Goal: Information Seeking & Learning: Learn about a topic

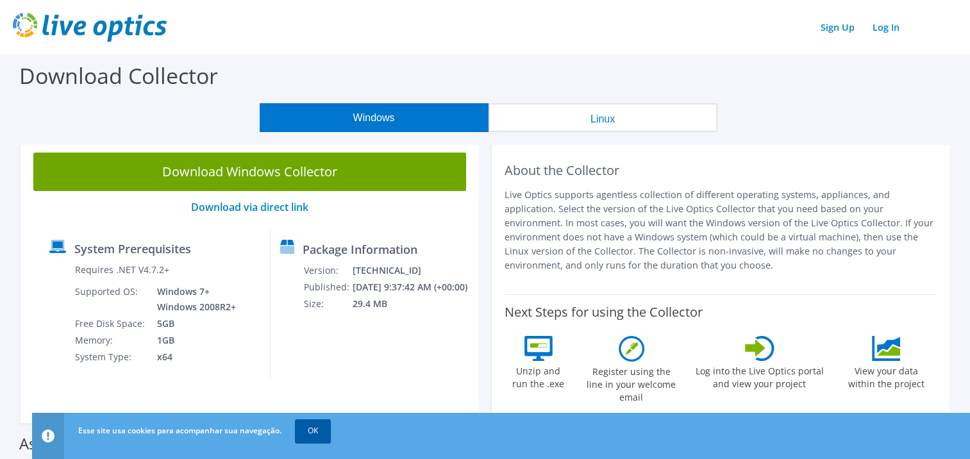
click at [318, 421] on link "OK" at bounding box center [313, 430] width 36 height 23
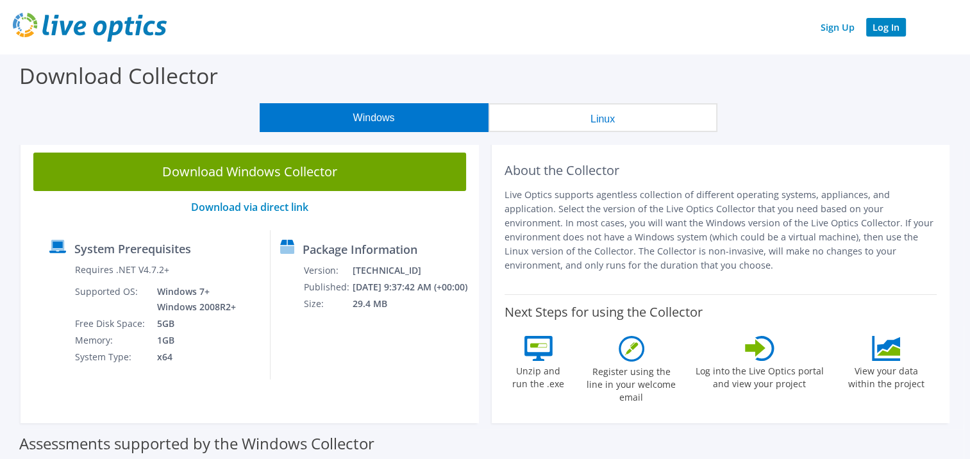
click at [888, 32] on link "Log In" at bounding box center [886, 27] width 40 height 19
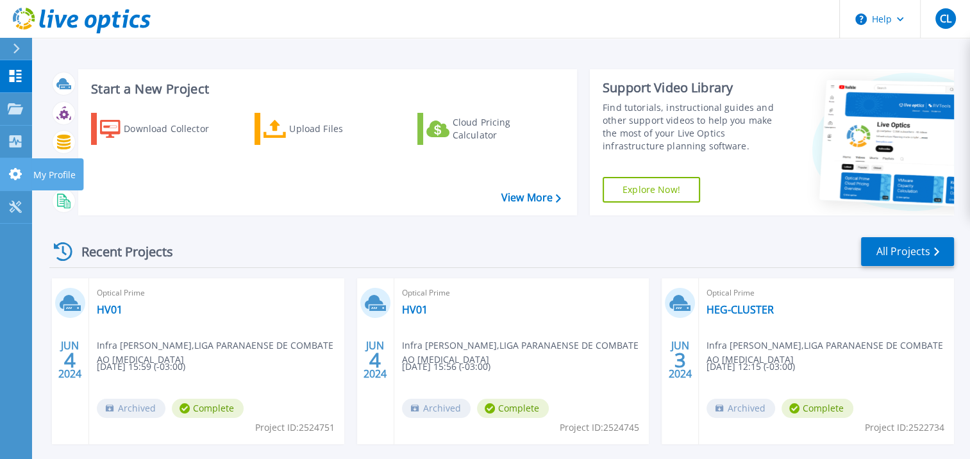
click at [11, 181] on link "My Profile My Profile" at bounding box center [16, 174] width 32 height 33
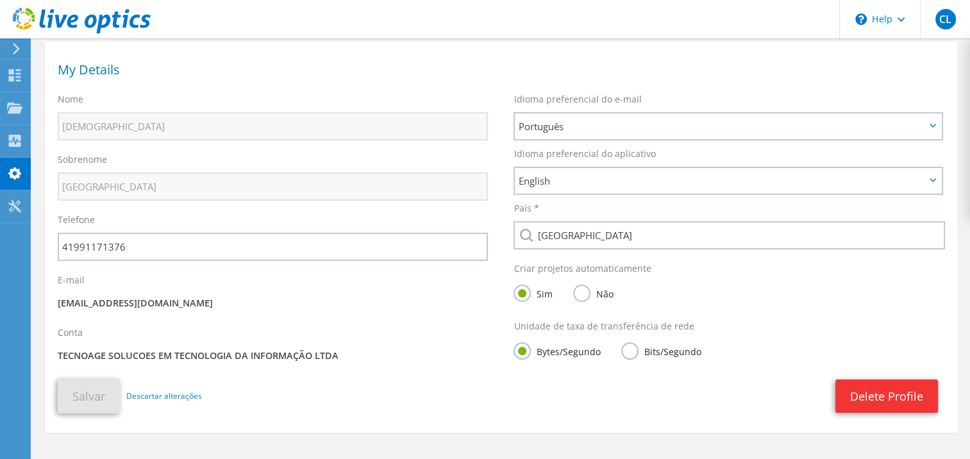
scroll to position [108, 0]
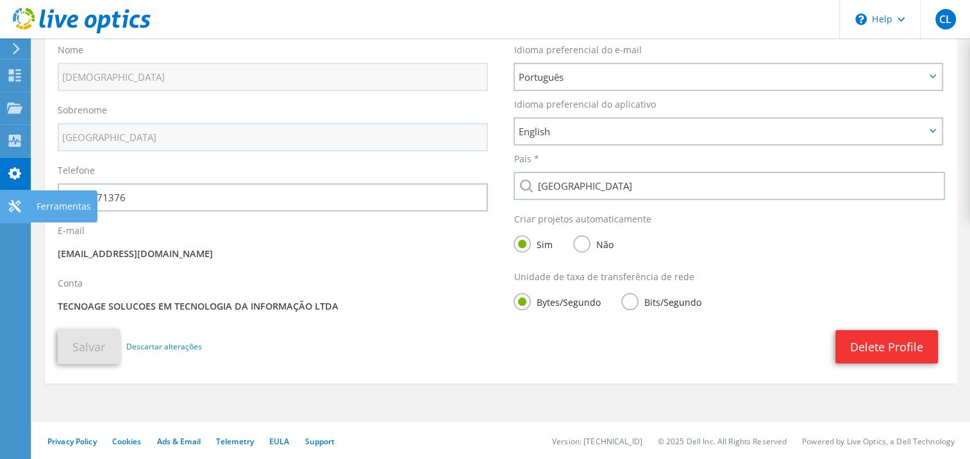
click at [10, 210] on icon at bounding box center [14, 206] width 15 height 12
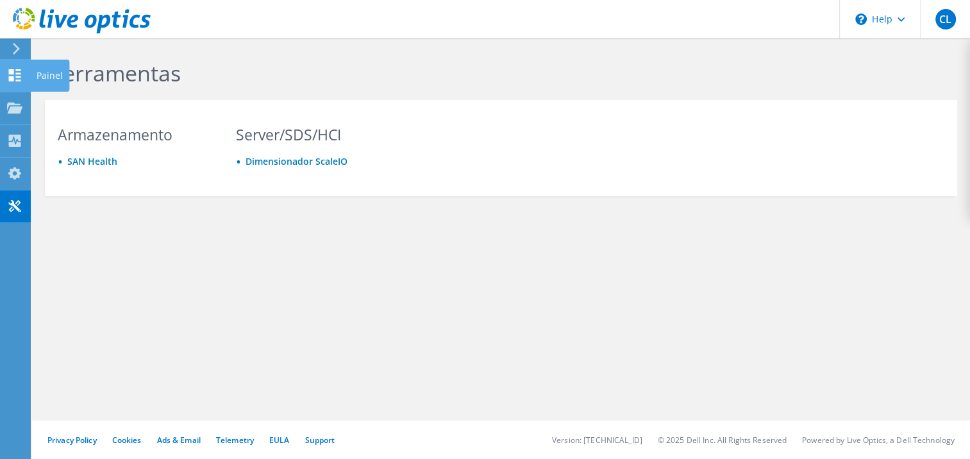
click at [15, 70] on icon at bounding box center [14, 75] width 15 height 12
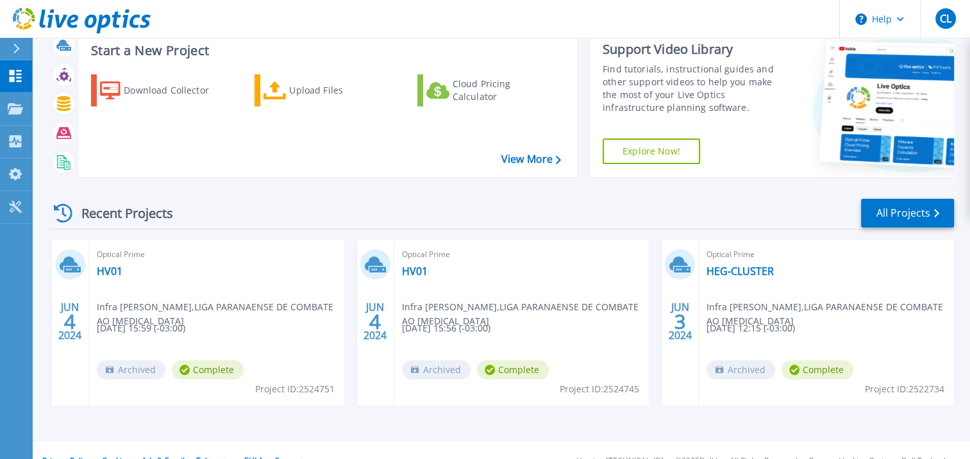
scroll to position [59, 0]
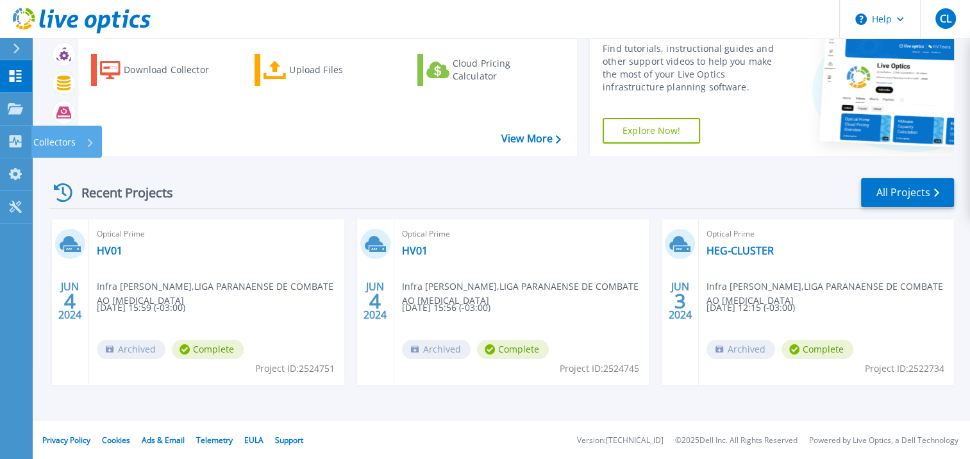
click at [90, 151] on div "Collectors" at bounding box center [63, 142] width 61 height 33
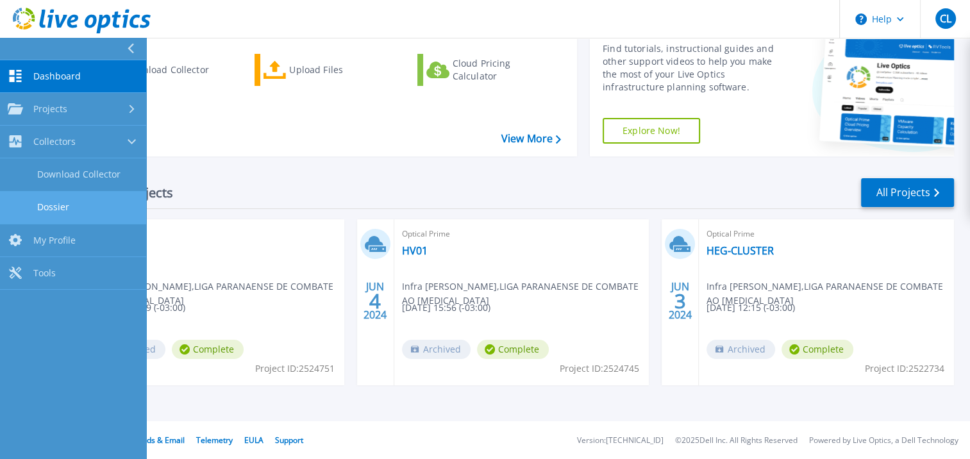
click at [105, 203] on link "Dossier" at bounding box center [73, 207] width 146 height 33
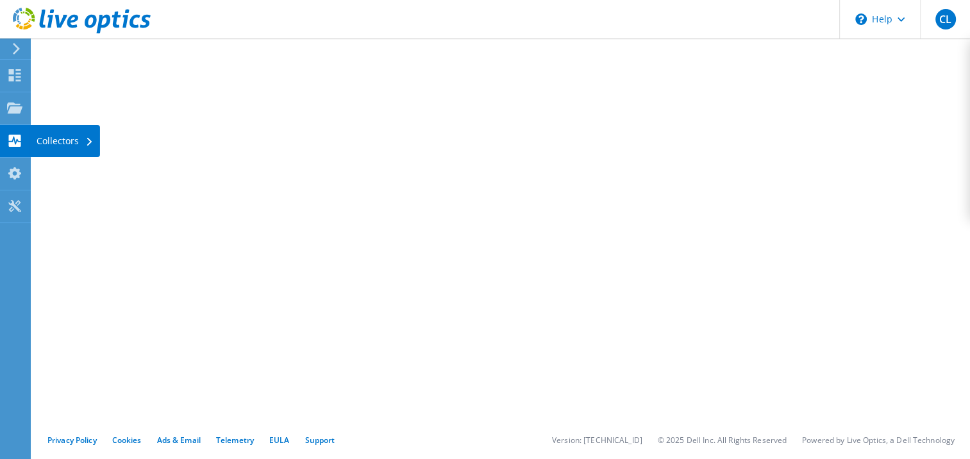
click at [85, 143] on div "Collectors" at bounding box center [65, 141] width 70 height 32
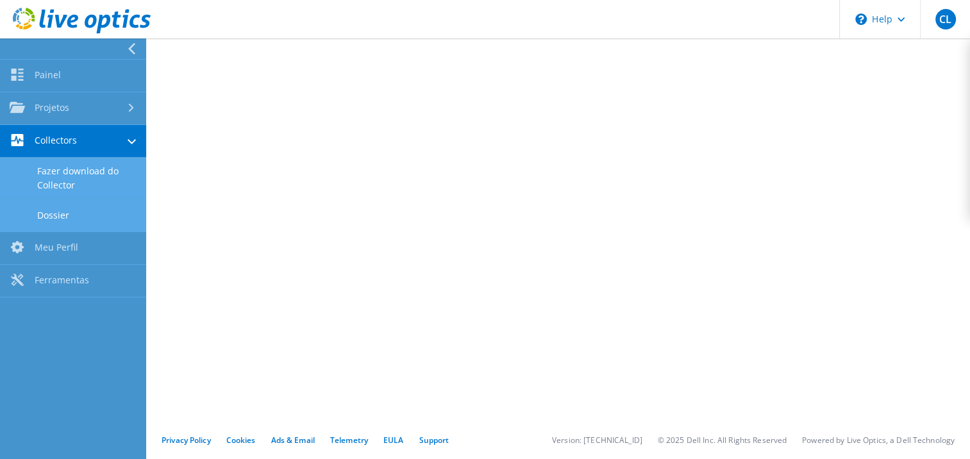
click at [102, 185] on link "Fazer download do Collector" at bounding box center [73, 178] width 146 height 41
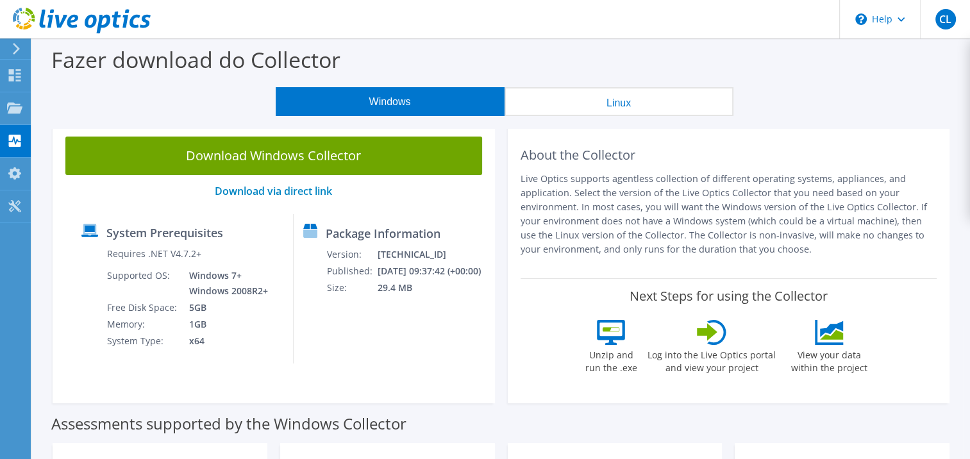
click at [831, 341] on icon at bounding box center [829, 332] width 29 height 25
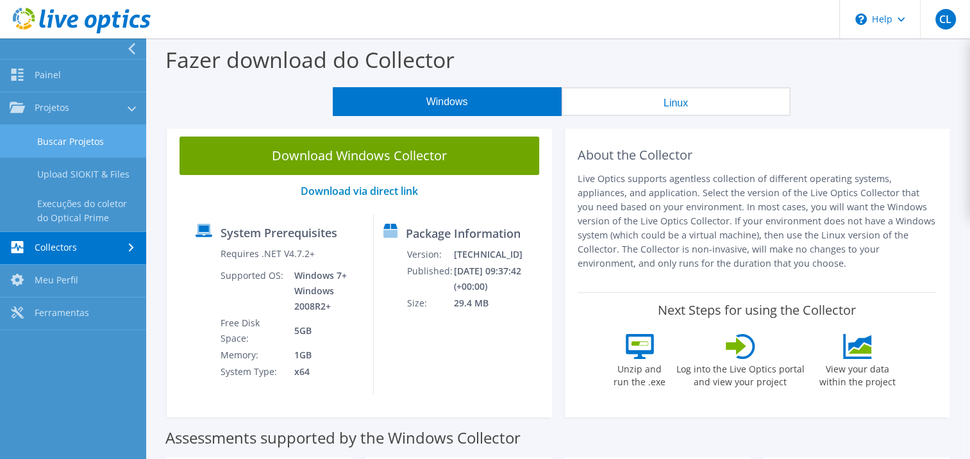
click at [63, 138] on link "Buscar Projetos" at bounding box center [73, 141] width 146 height 33
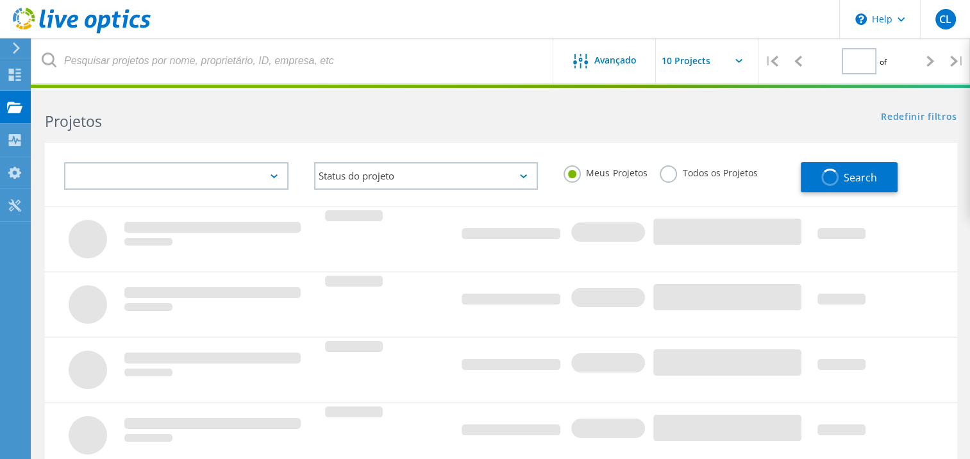
type input "1"
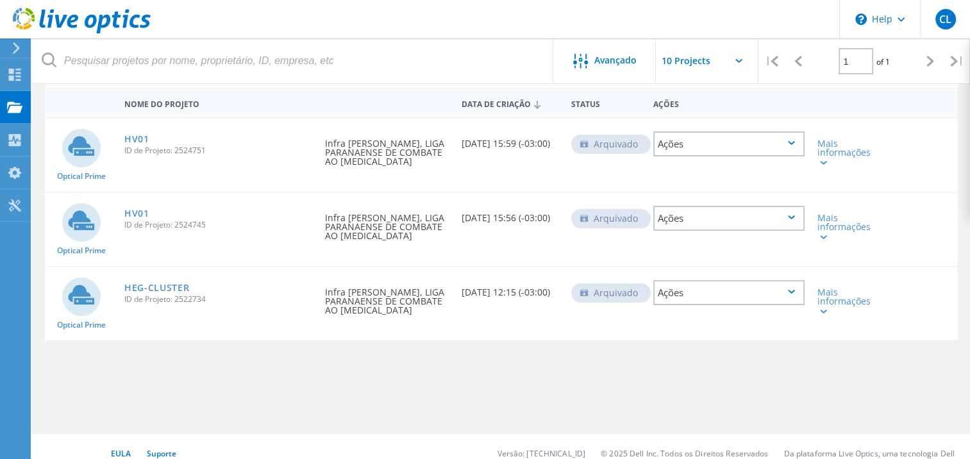
scroll to position [64, 0]
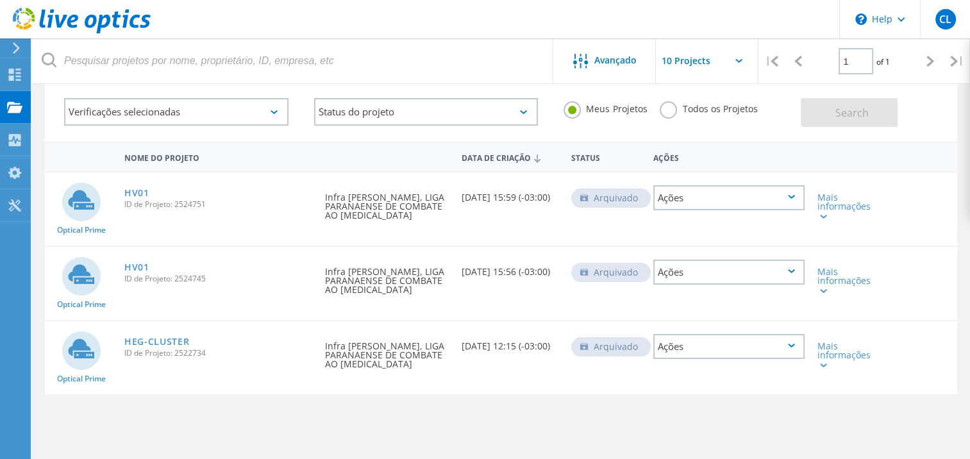
click at [797, 200] on div "Ações" at bounding box center [729, 197] width 151 height 25
click at [838, 203] on div "Mais informações" at bounding box center [848, 206] width 60 height 27
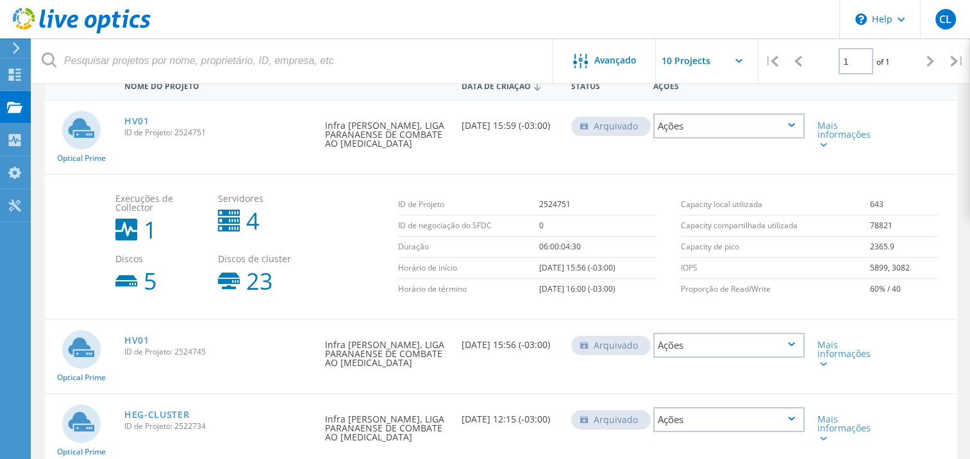
scroll to position [194, 0]
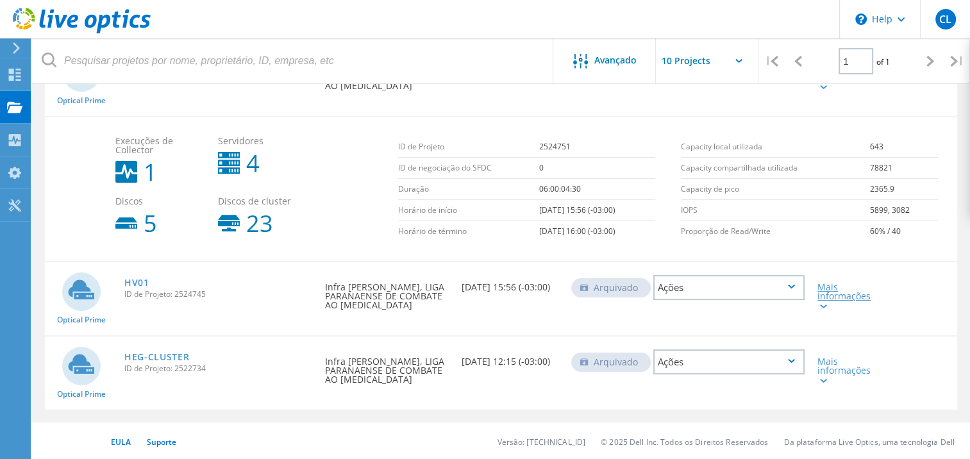
click at [845, 291] on div "Mais informações" at bounding box center [848, 296] width 60 height 27
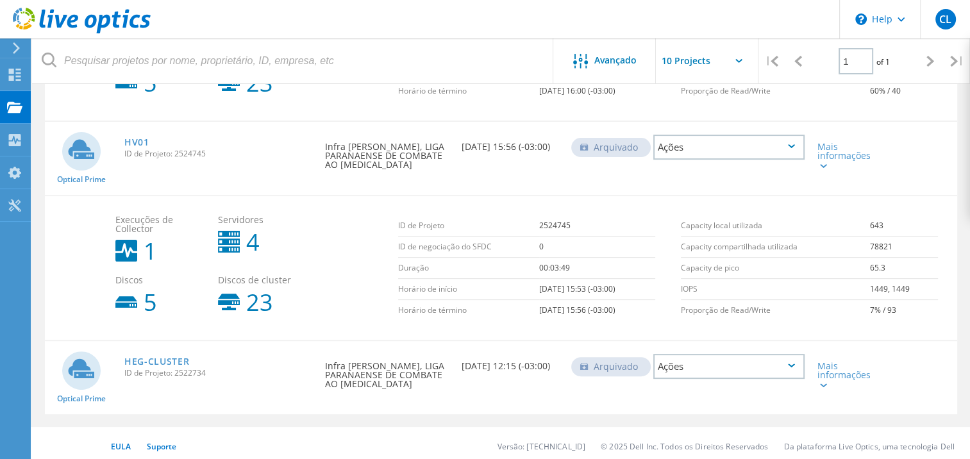
scroll to position [338, 0]
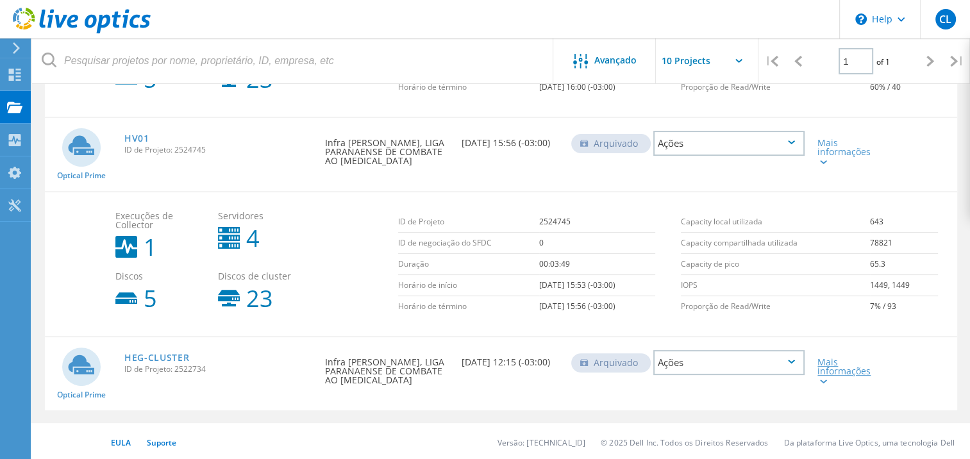
click at [843, 369] on div "Mais informações" at bounding box center [848, 371] width 60 height 27
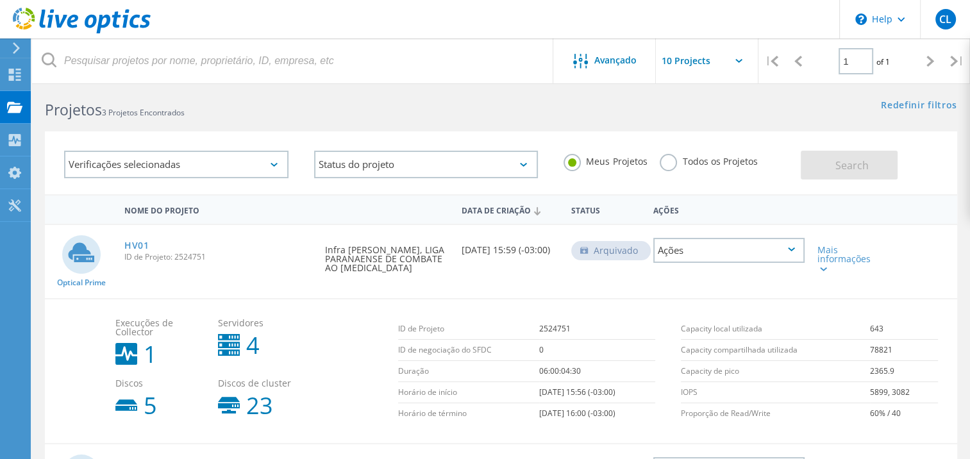
scroll to position [0, 0]
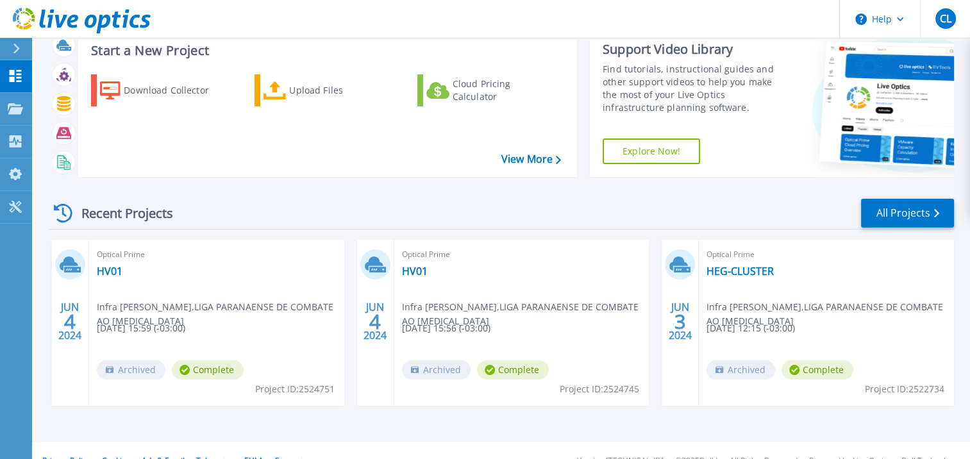
scroll to position [59, 0]
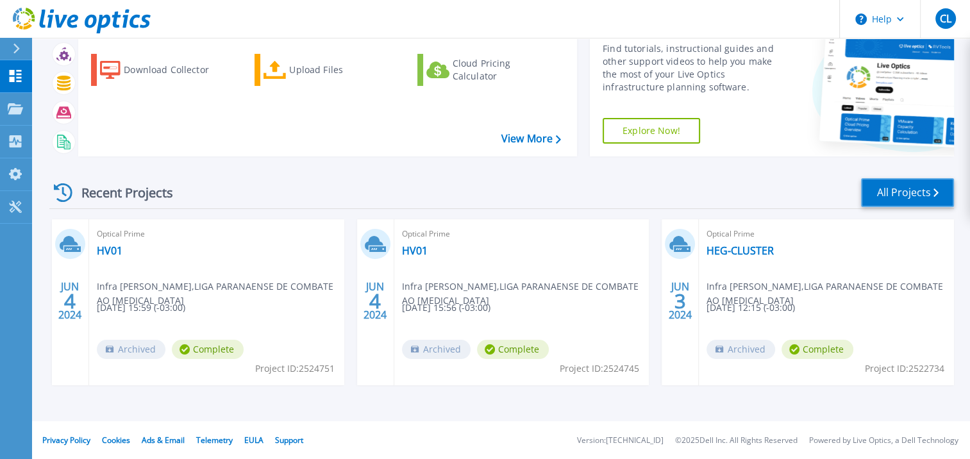
click at [879, 193] on link "All Projects" at bounding box center [907, 192] width 93 height 29
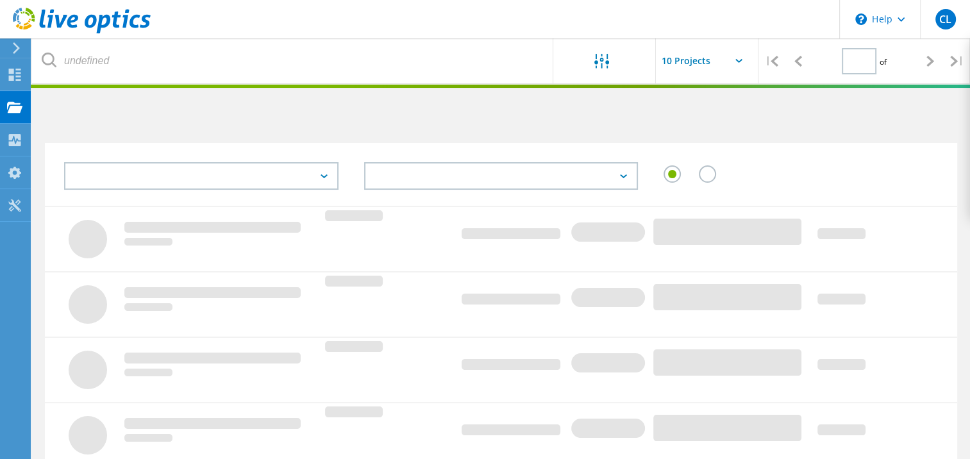
type input "1"
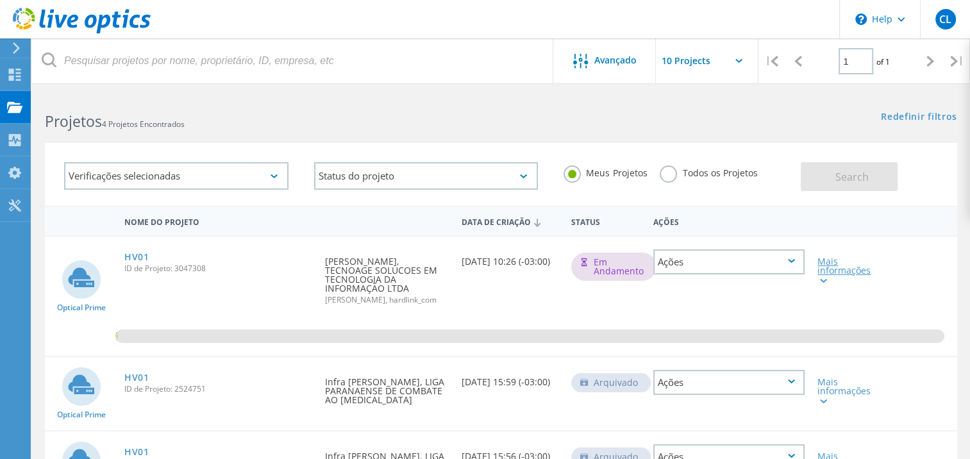
click at [831, 275] on div "Mais informações" at bounding box center [848, 270] width 60 height 27
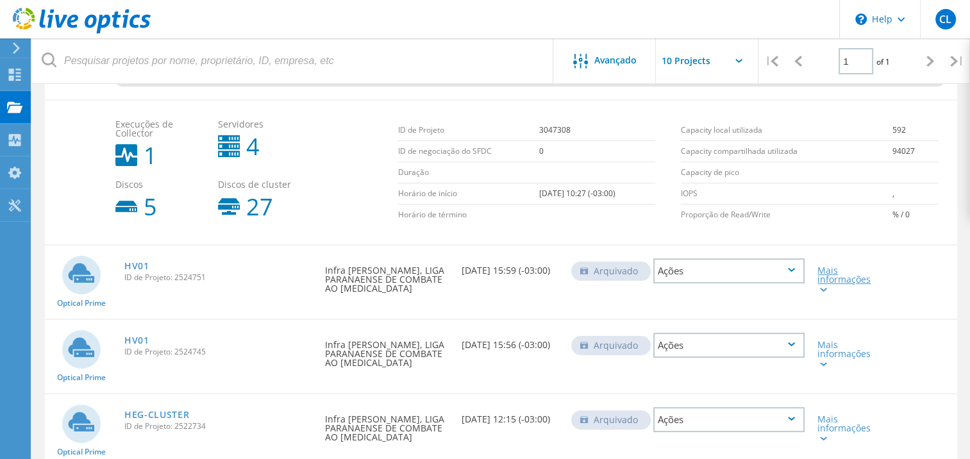
scroll to position [128, 0]
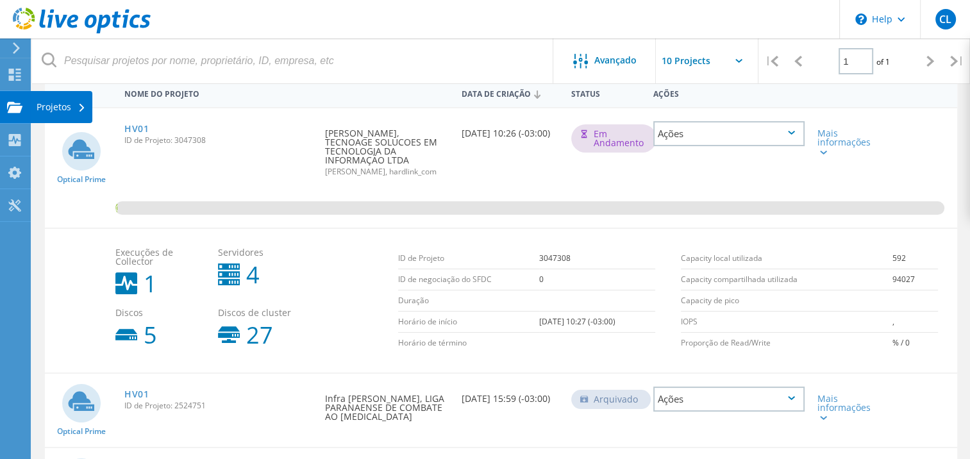
click at [10, 113] on div at bounding box center [14, 109] width 15 height 14
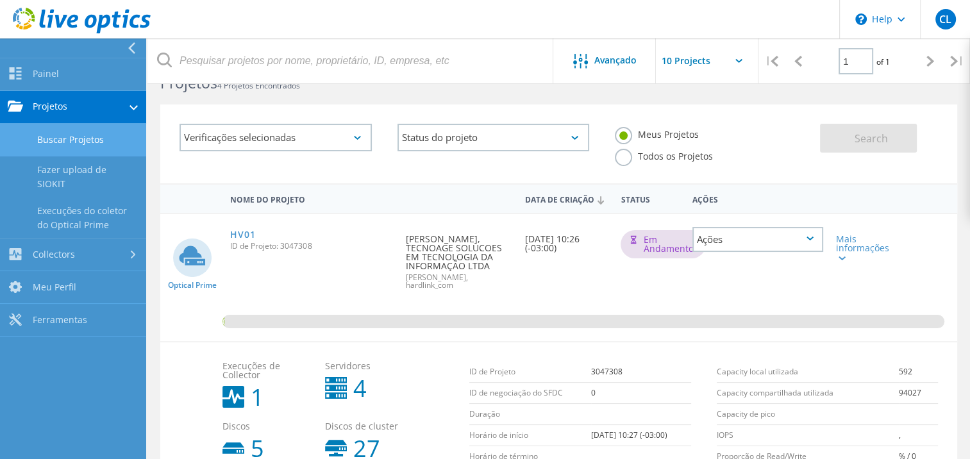
scroll to position [0, 0]
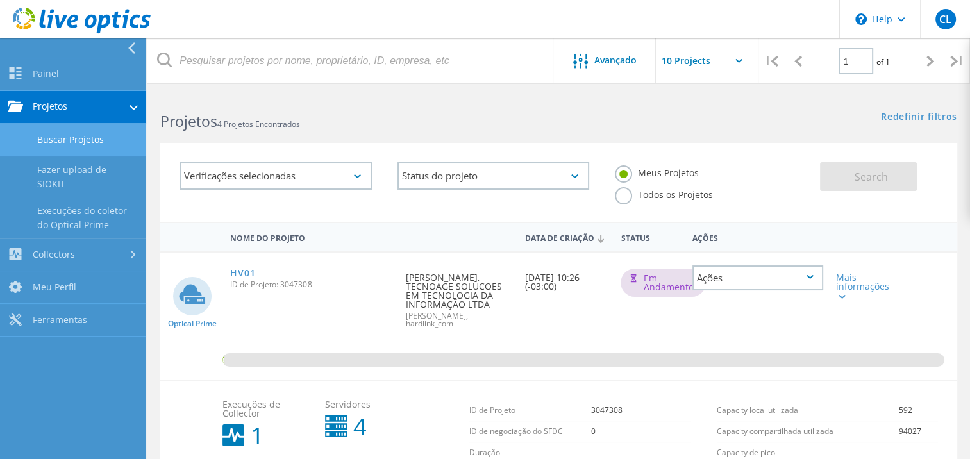
click at [350, 176] on div "Verificações selecionadas" at bounding box center [276, 176] width 192 height 28
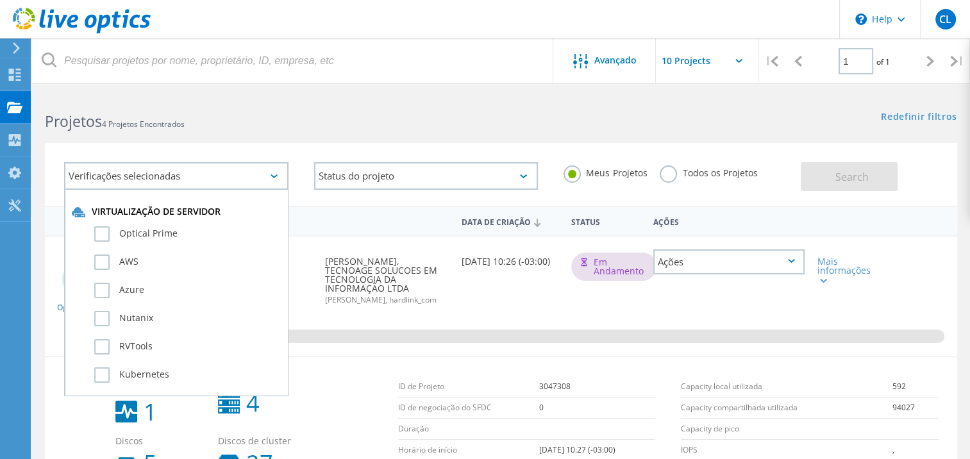
click at [348, 114] on h2 "Projetos 4 Projetos Encontrados" at bounding box center [266, 121] width 443 height 21
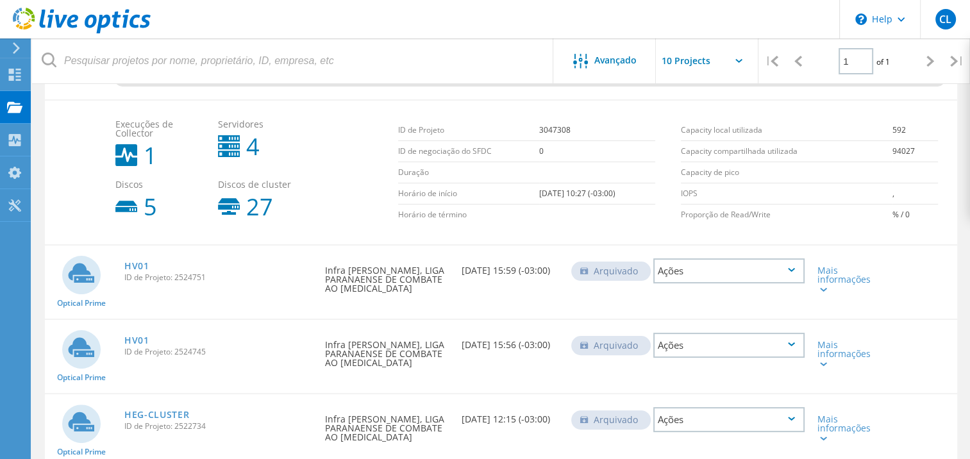
scroll to position [128, 0]
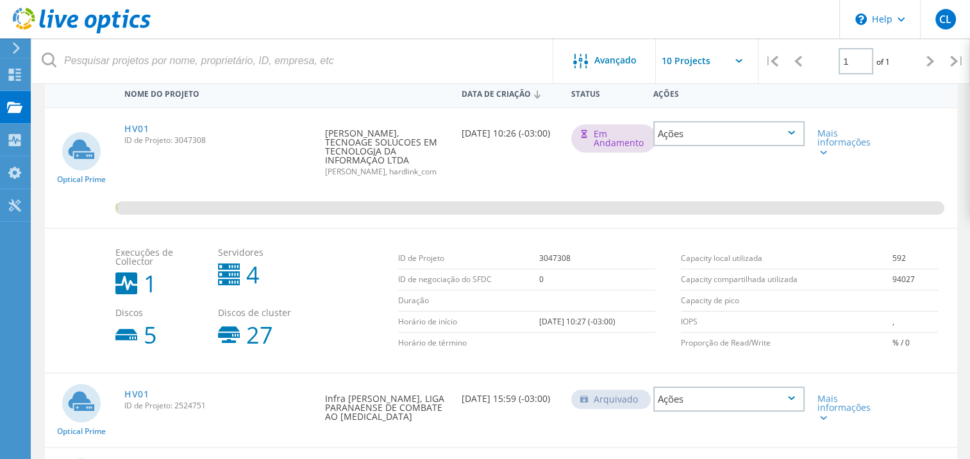
click at [794, 134] on div "Ações" at bounding box center [729, 133] width 151 height 25
click at [785, 115] on div "Ver Projeto" at bounding box center [729, 114] width 149 height 20
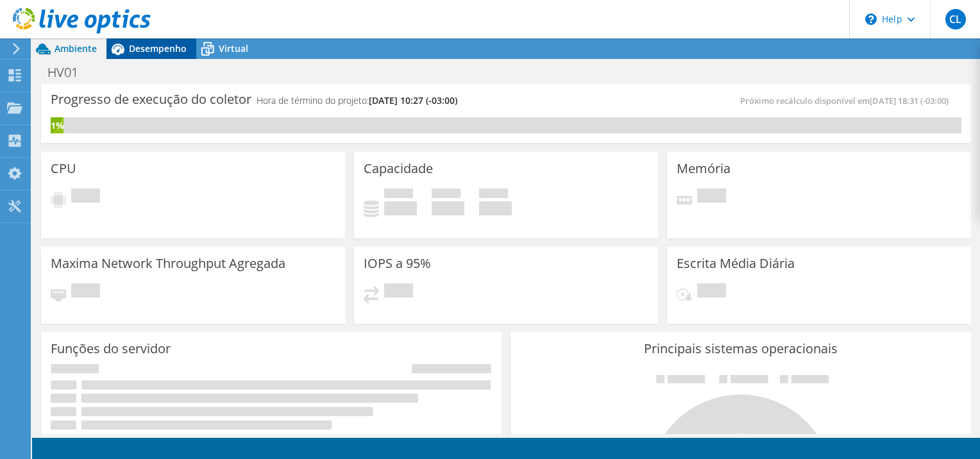
click at [165, 56] on div "Desempenho" at bounding box center [151, 48] width 90 height 21
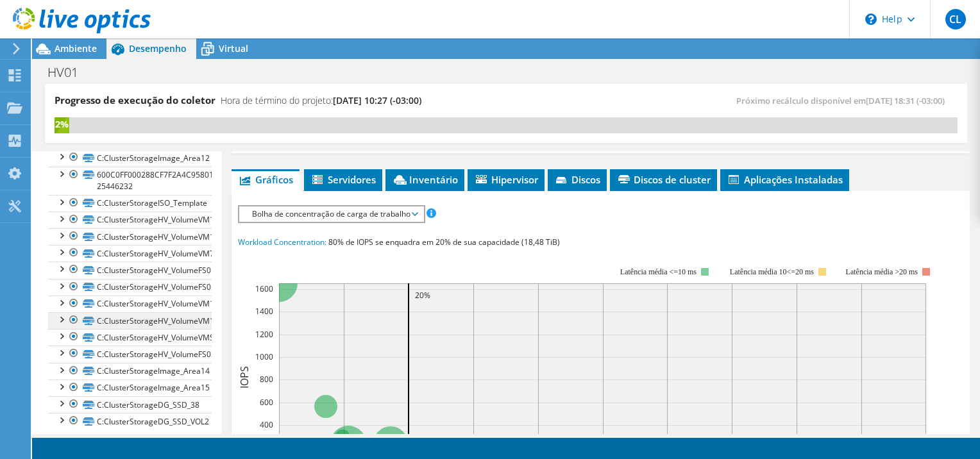
scroll to position [364, 0]
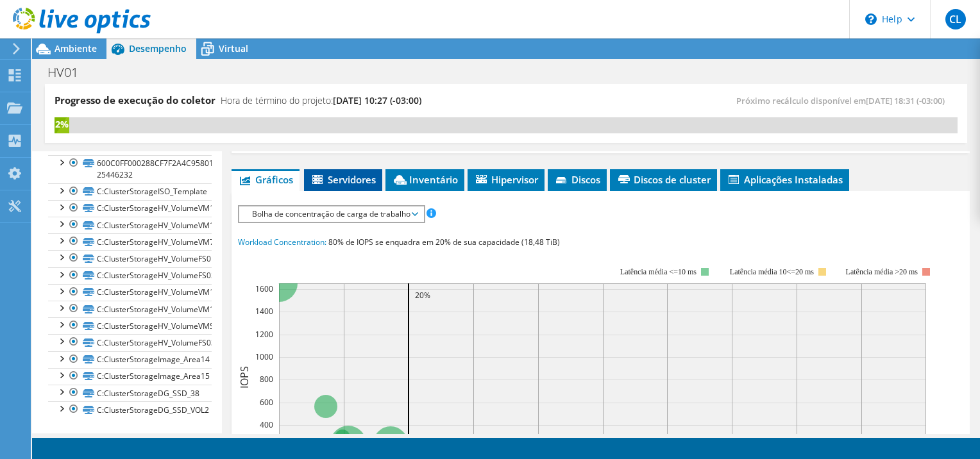
click at [346, 184] on li "Servidores" at bounding box center [343, 180] width 78 height 22
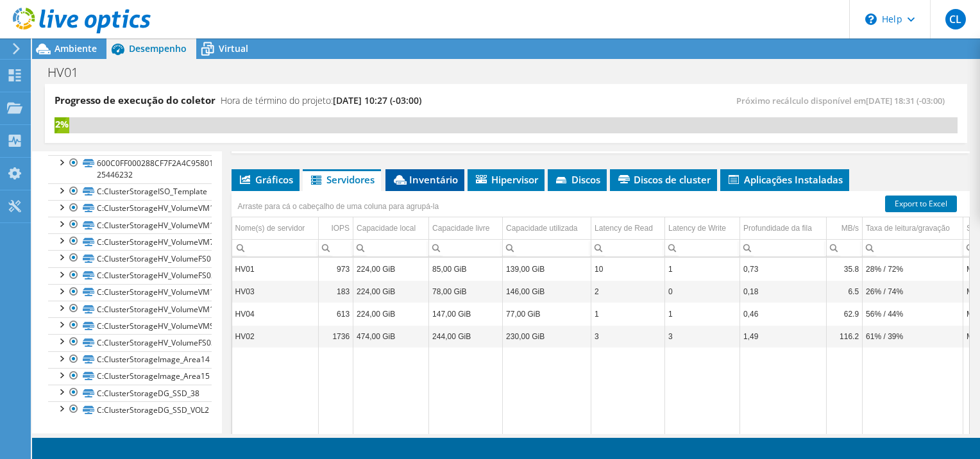
click at [436, 174] on span "Inventário" at bounding box center [425, 179] width 66 height 13
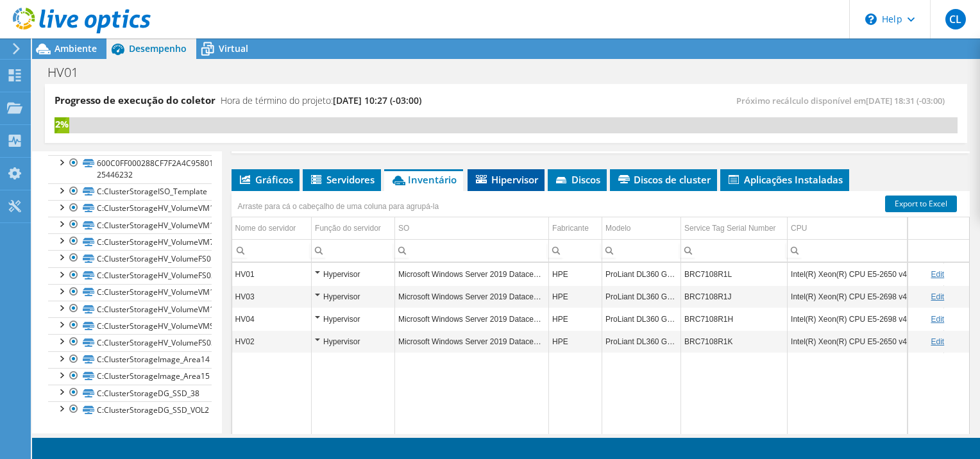
click at [510, 174] on span "Hipervisor" at bounding box center [506, 179] width 64 height 13
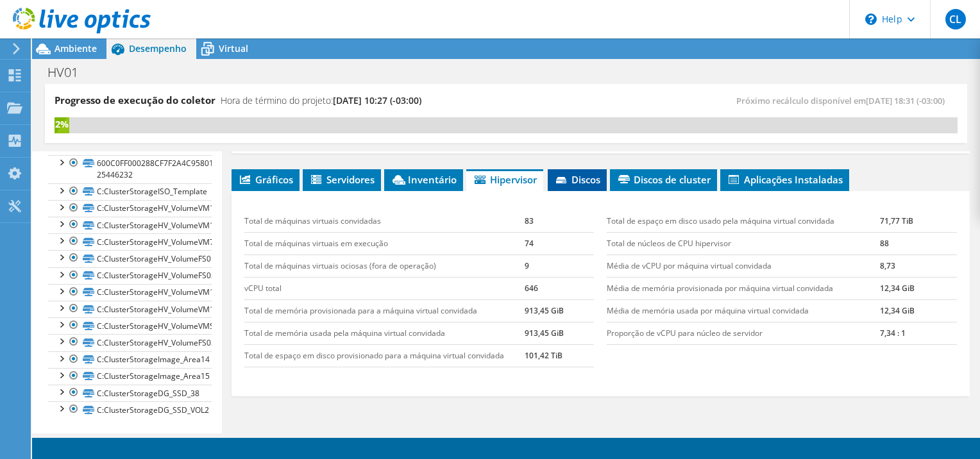
click at [575, 180] on span "Discos" at bounding box center [577, 179] width 46 height 13
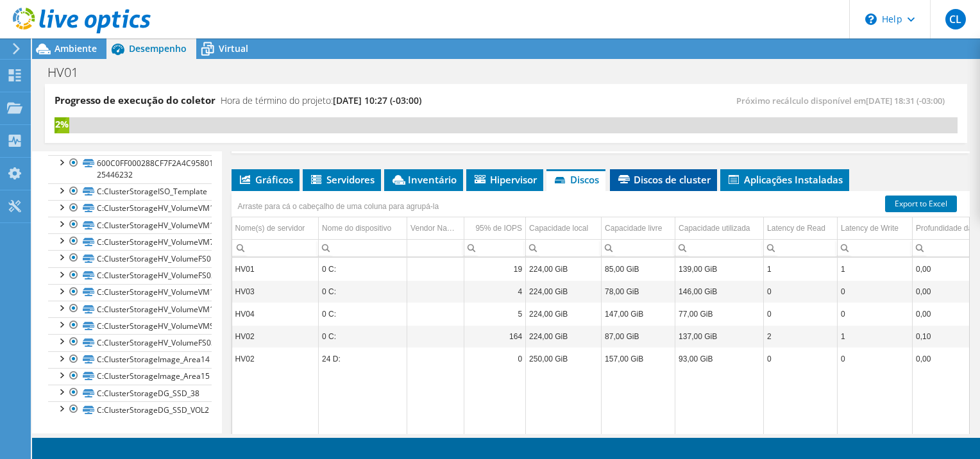
click at [704, 176] on span "Discos de cluster" at bounding box center [663, 179] width 94 height 13
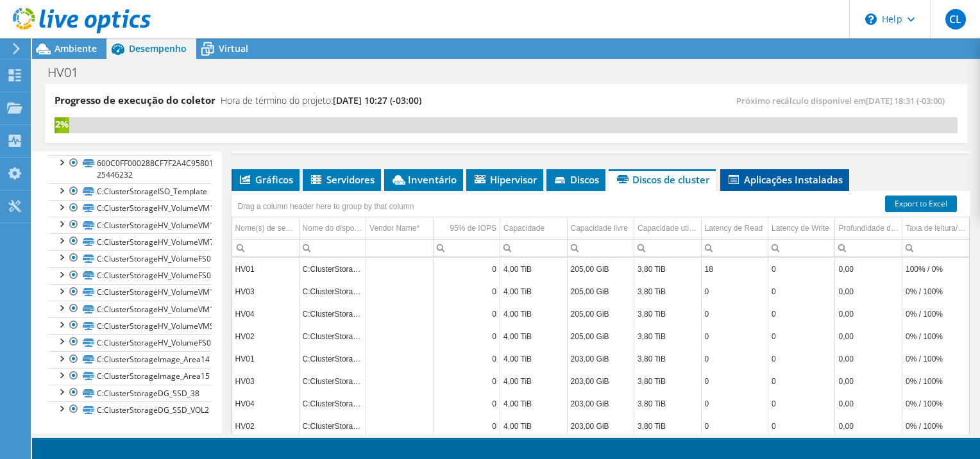
click at [782, 173] on span "Aplicações Instaladas" at bounding box center [785, 179] width 116 height 13
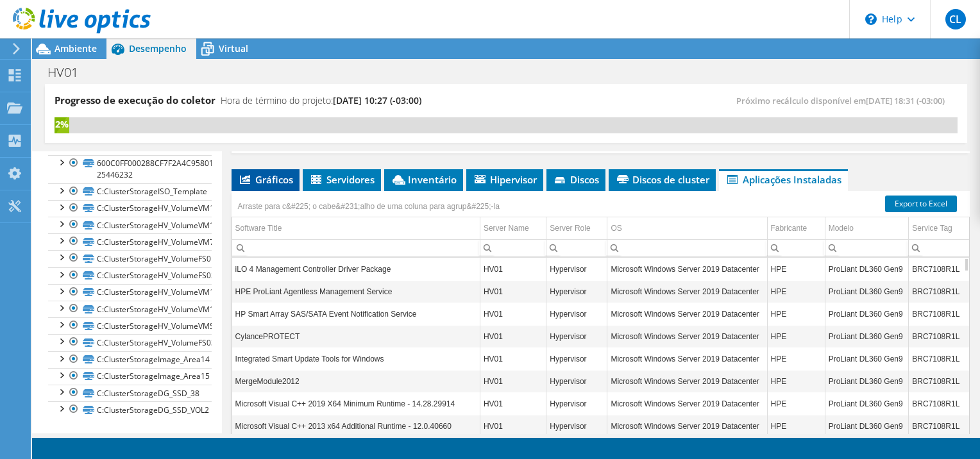
click at [269, 179] on span "Gráficos" at bounding box center [265, 179] width 55 height 13
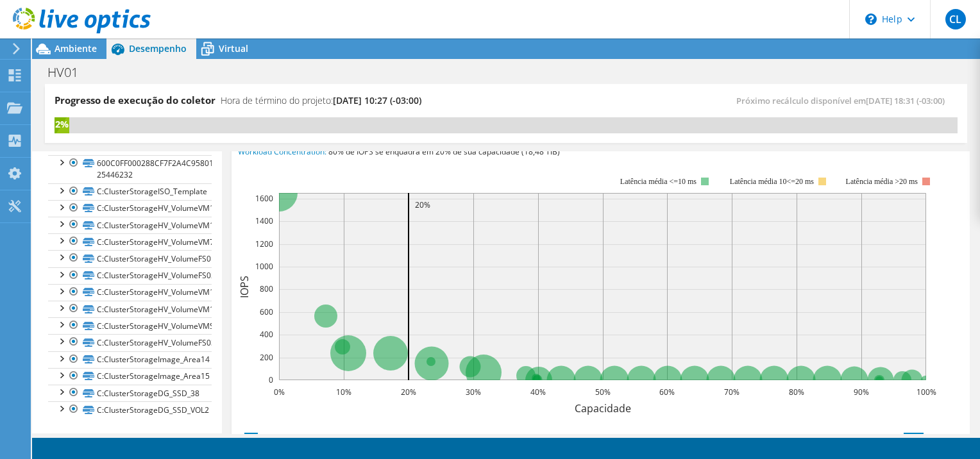
scroll to position [331, 0]
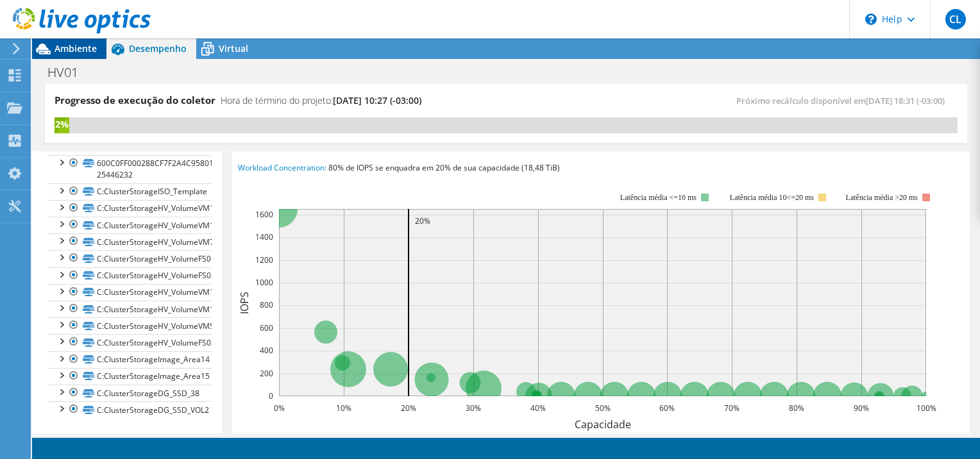
click at [72, 51] on span "Ambiente" at bounding box center [76, 48] width 42 height 12
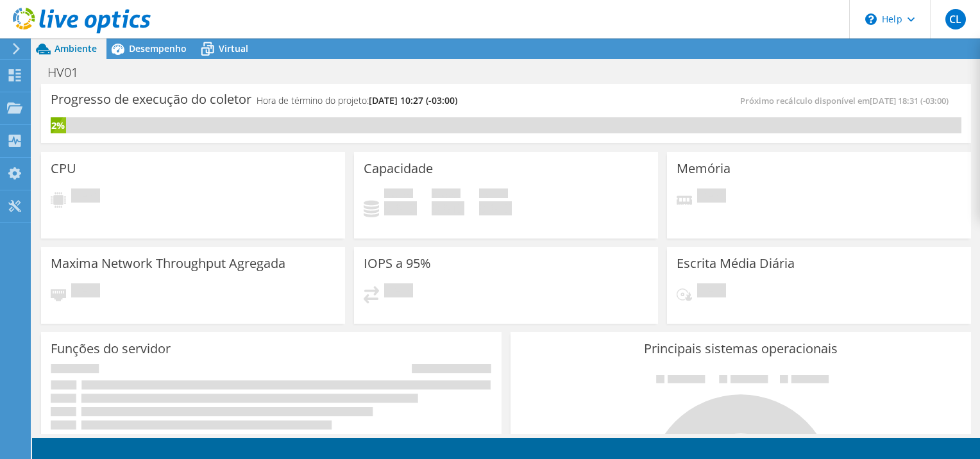
scroll to position [10, 0]
click at [221, 53] on span "Virtual" at bounding box center [234, 48] width 30 height 12
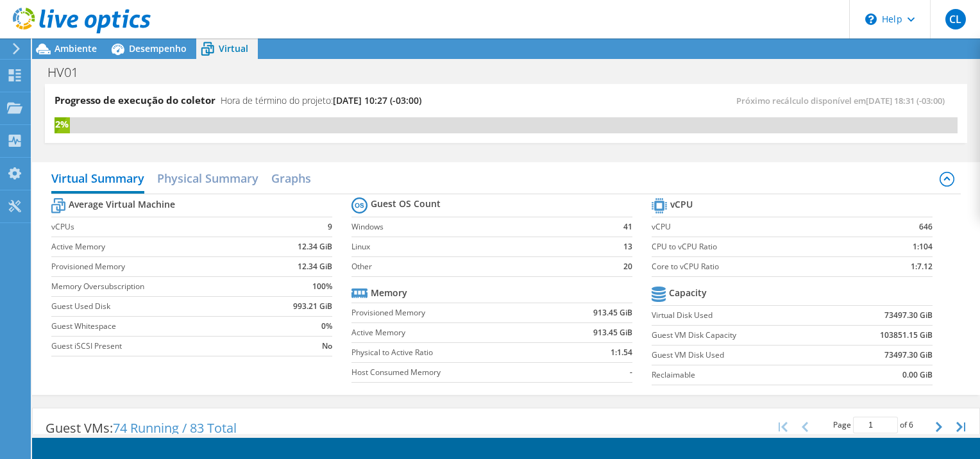
scroll to position [74, 0]
click at [936, 426] on icon "button" at bounding box center [939, 427] width 6 height 10
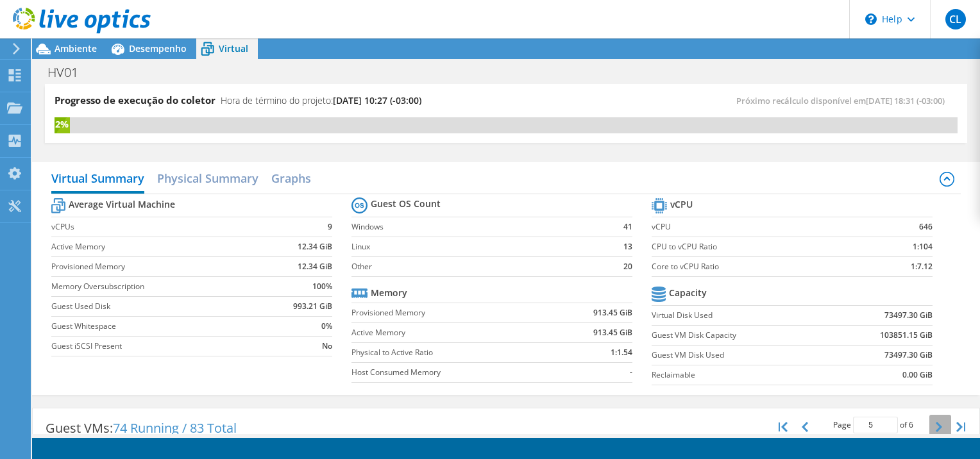
click at [936, 426] on icon "button" at bounding box center [939, 427] width 6 height 10
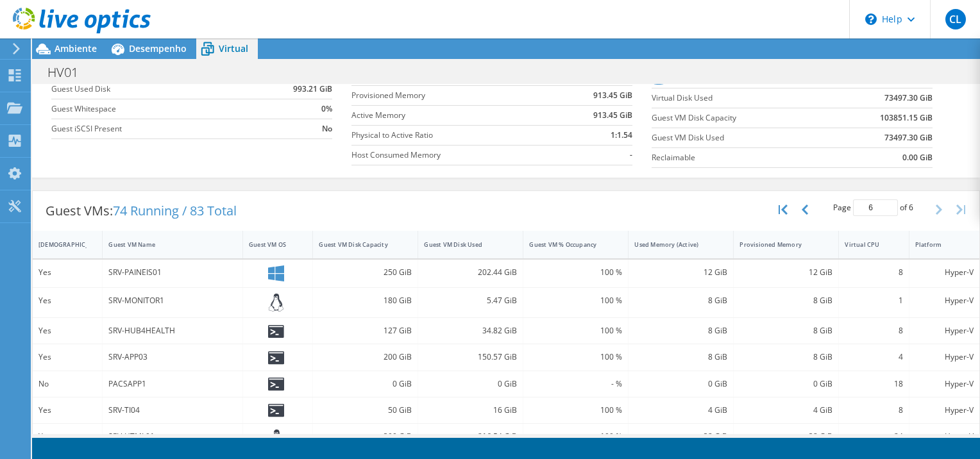
scroll to position [0, 0]
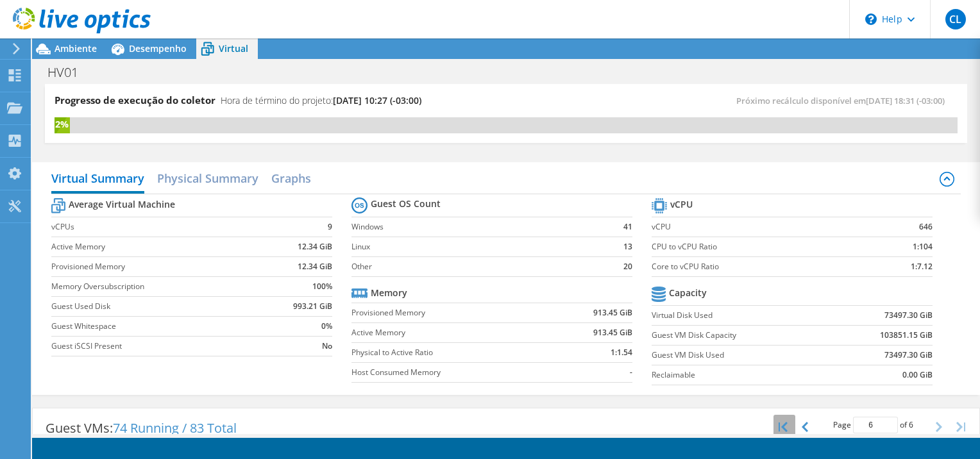
click at [779, 425] on icon "button" at bounding box center [783, 427] width 9 height 10
type input "1"
click at [148, 49] on span "Desempenho" at bounding box center [158, 48] width 58 height 12
